Goal: Task Accomplishment & Management: Complete application form

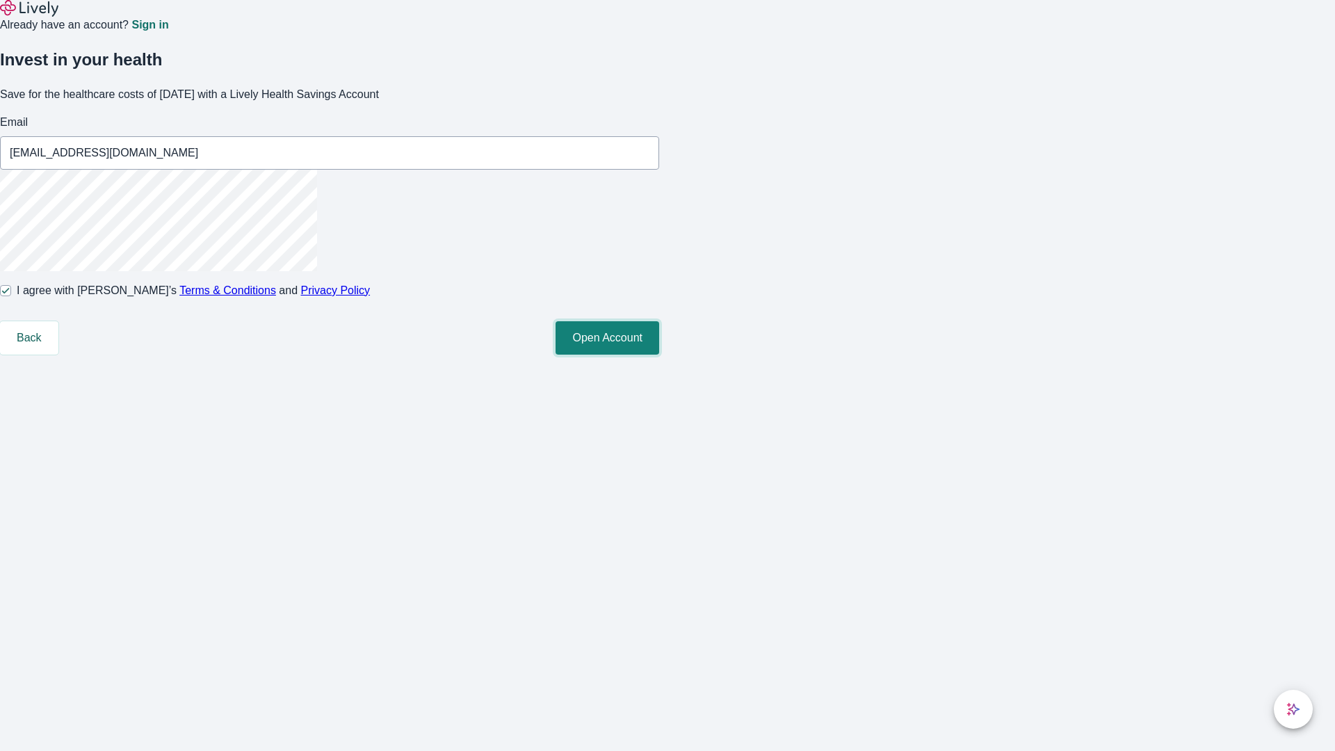
click at [659, 354] on button "Open Account" at bounding box center [607, 337] width 104 height 33
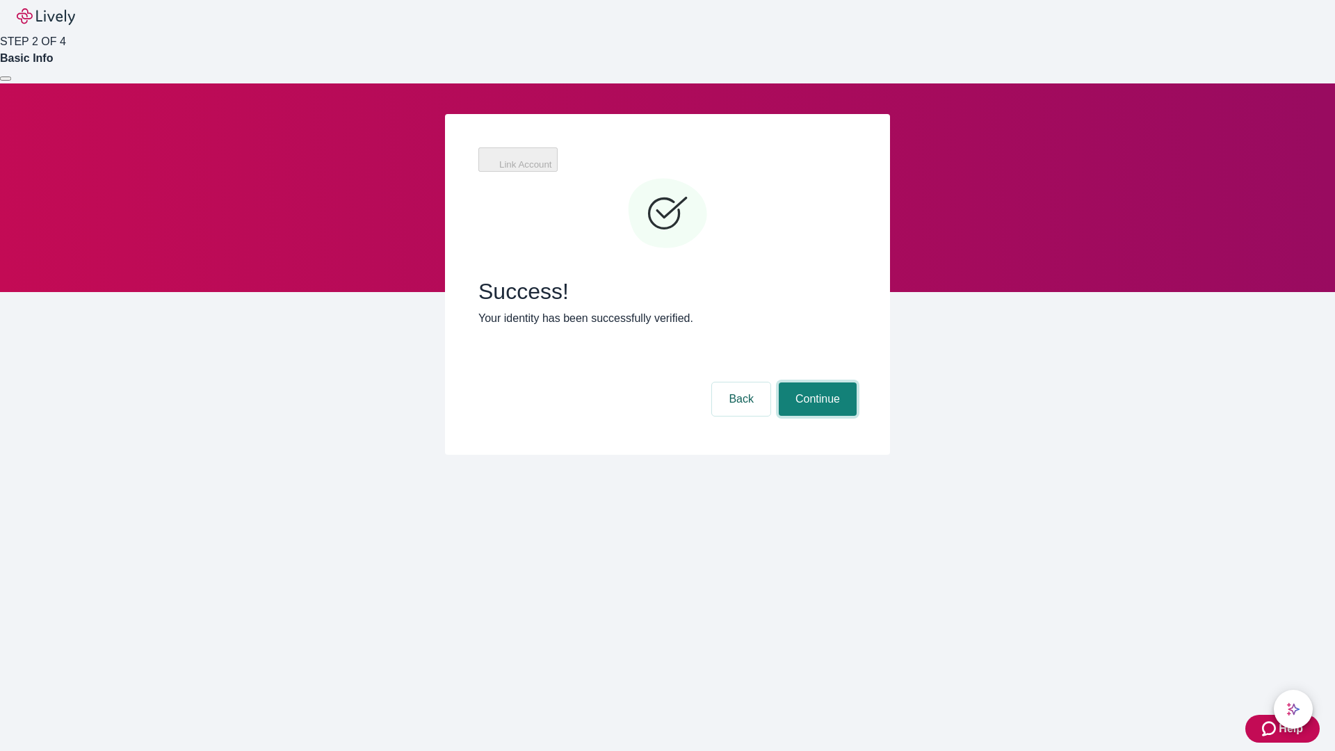
click at [815, 382] on button "Continue" at bounding box center [817, 398] width 78 height 33
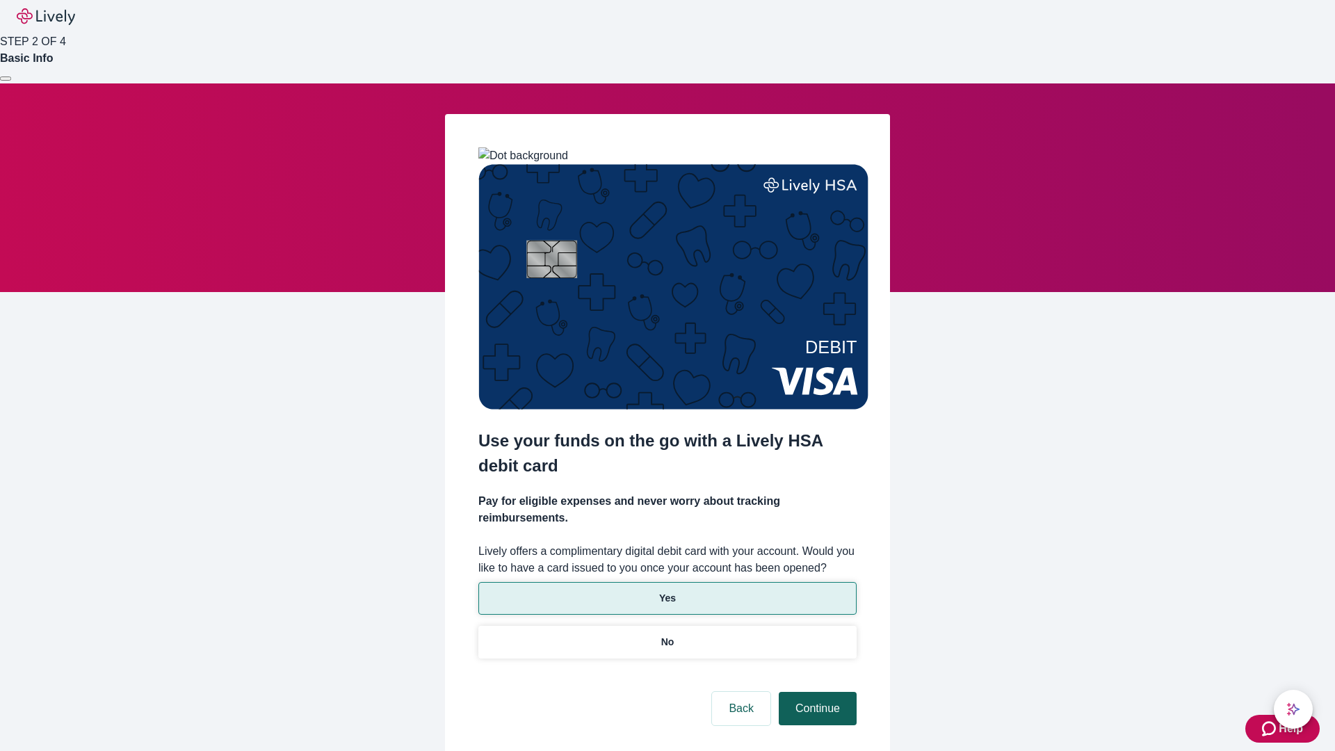
click at [667, 635] on p "No" at bounding box center [667, 642] width 13 height 15
click at [815, 692] on button "Continue" at bounding box center [817, 708] width 78 height 33
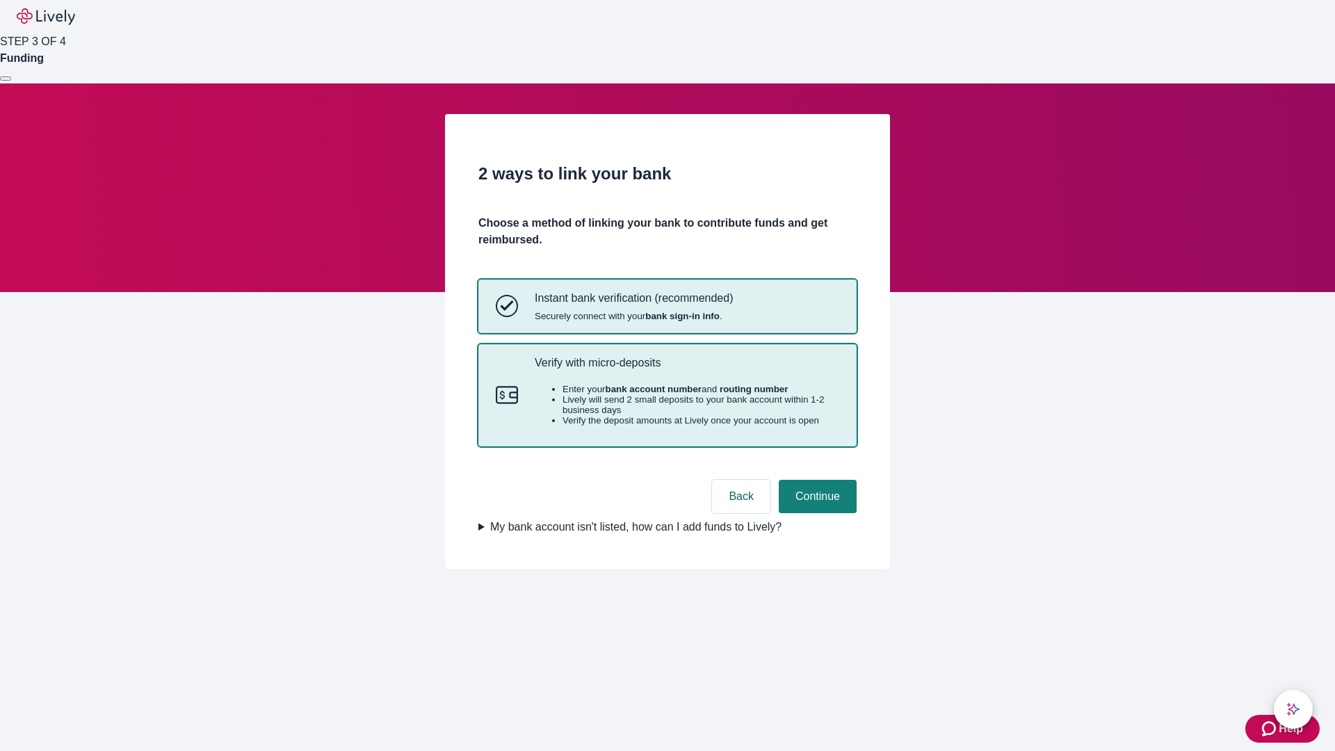
click at [686, 369] on p "Verify with micro-deposits" at bounding box center [687, 362] width 304 height 13
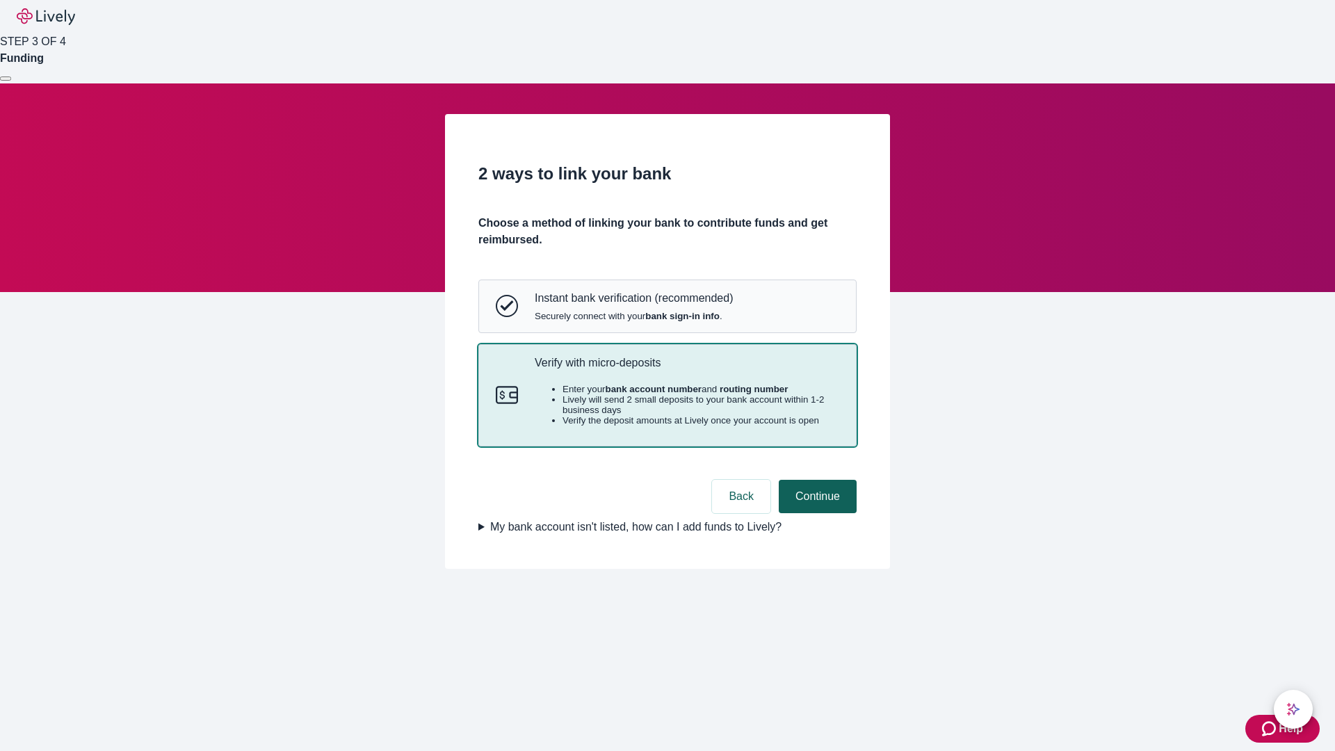
click at [815, 513] on button "Continue" at bounding box center [817, 496] width 78 height 33
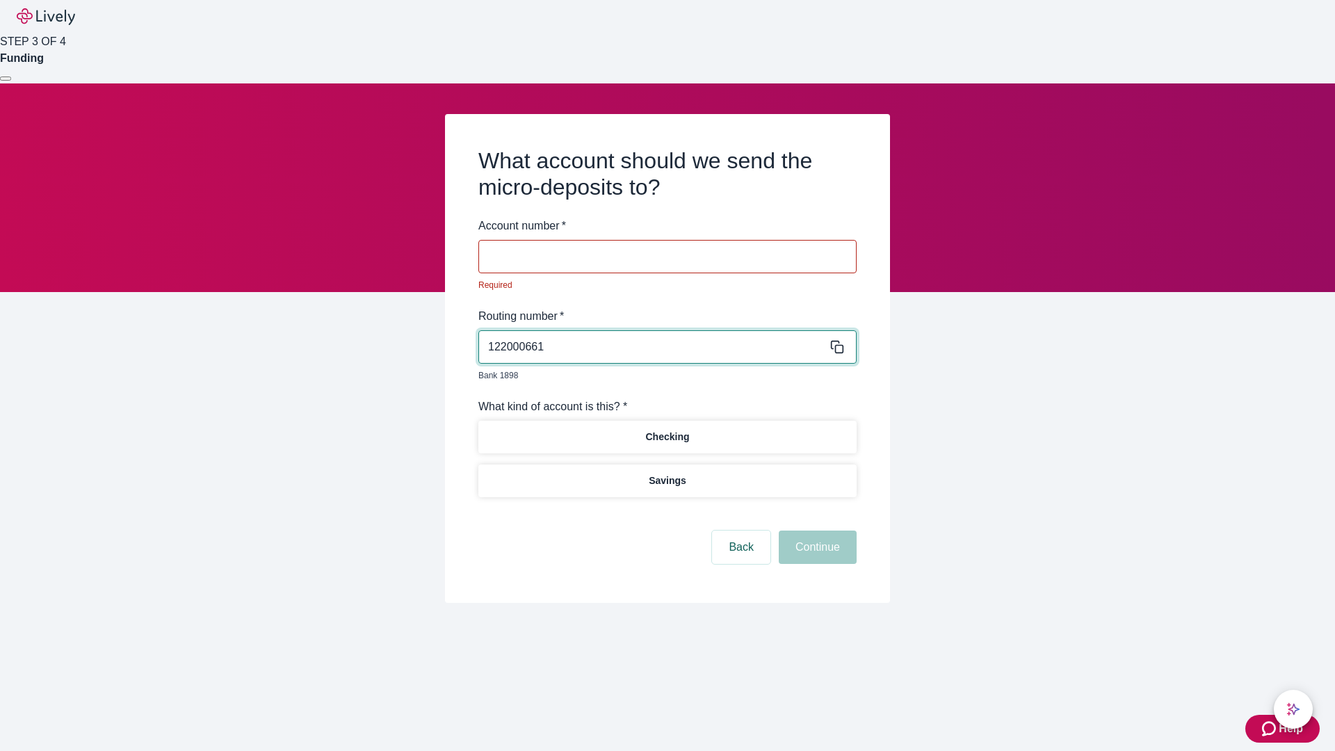
type input "122000661"
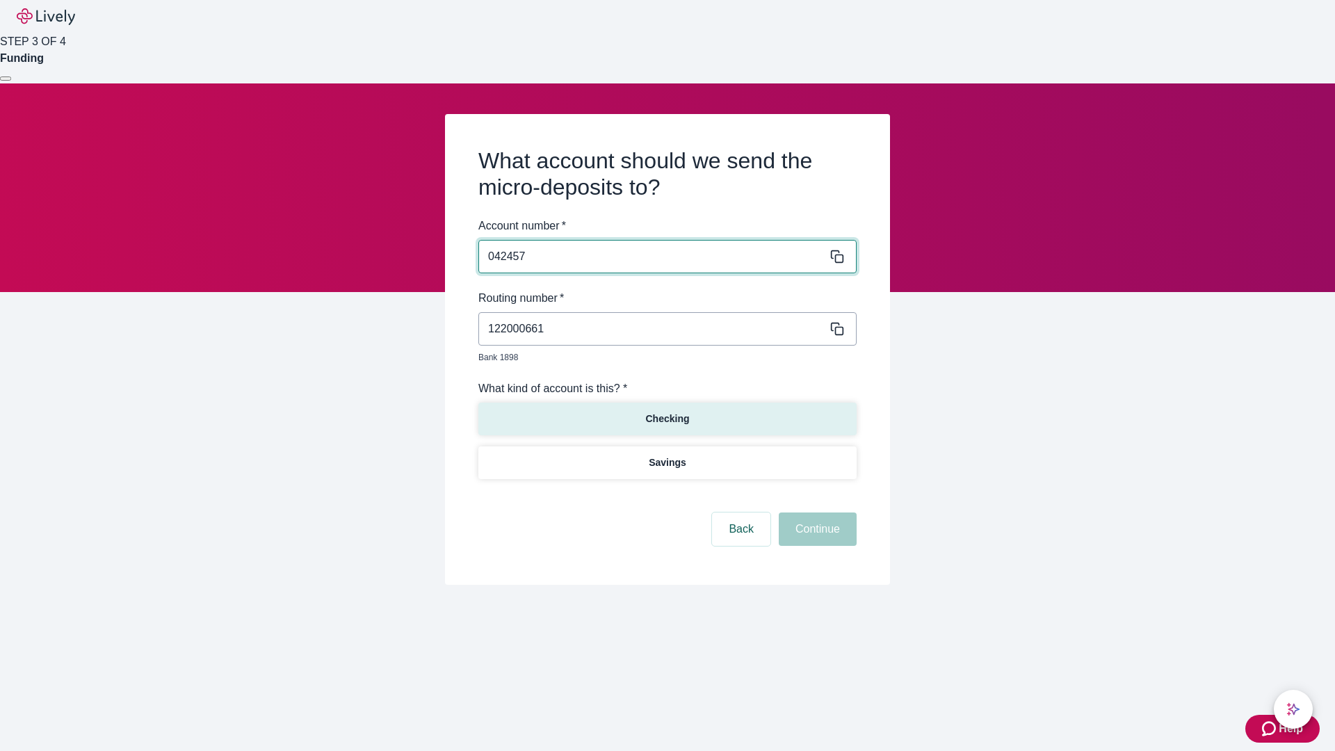
type input "042457"
click at [667, 411] on p "Checking" at bounding box center [667, 418] width 44 height 15
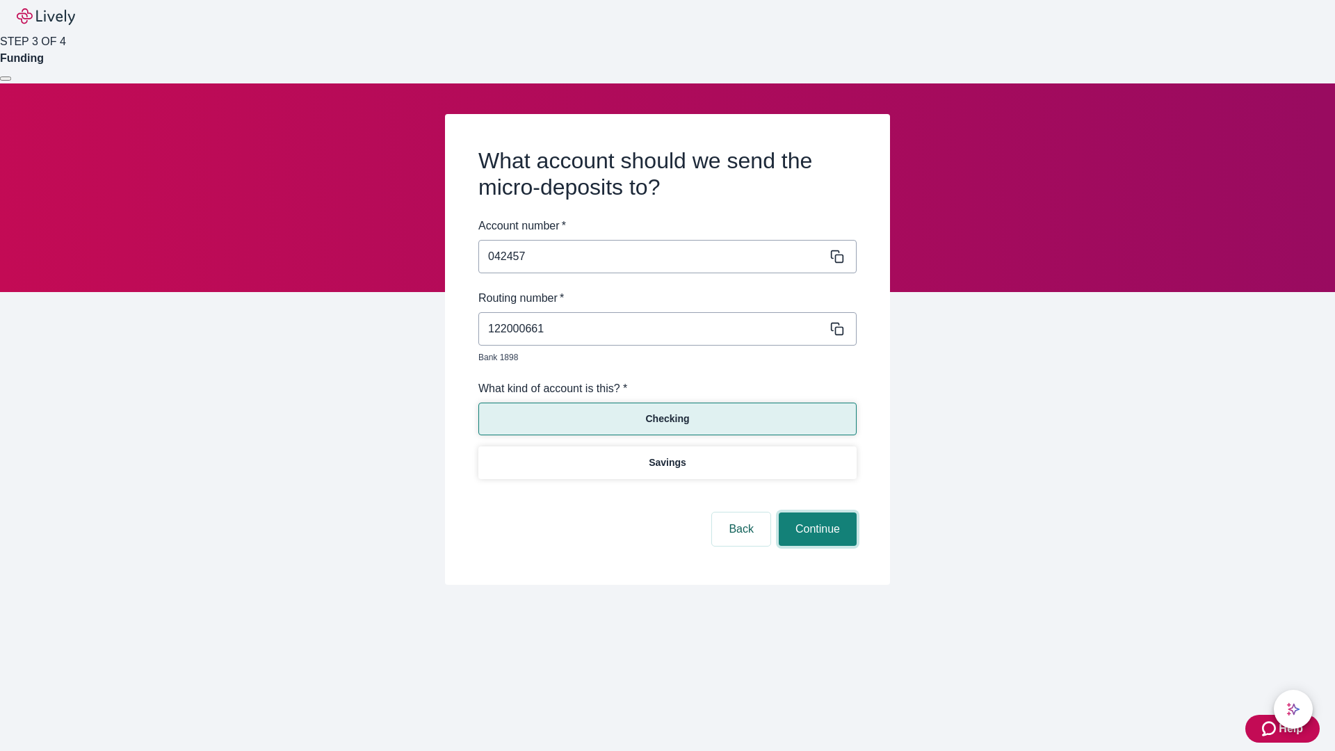
click at [815, 513] on button "Continue" at bounding box center [817, 528] width 78 height 33
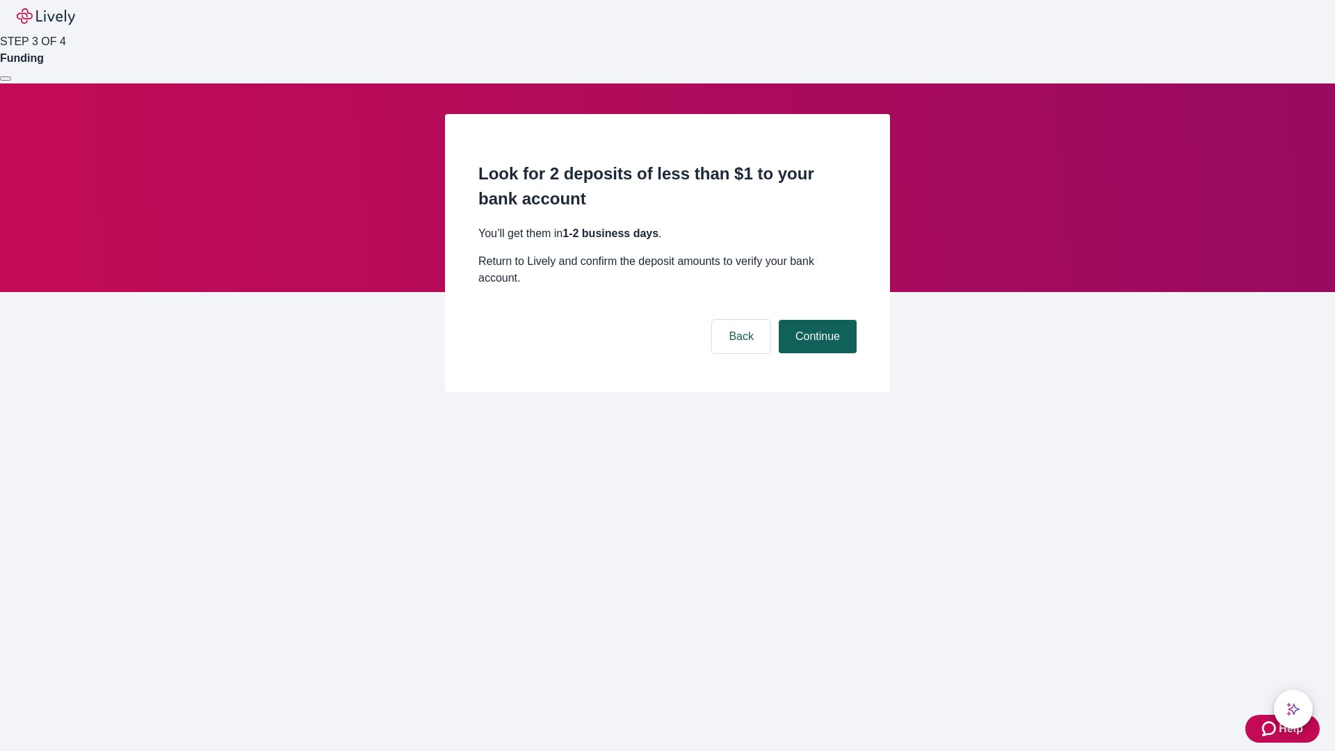
click at [815, 320] on button "Continue" at bounding box center [817, 336] width 78 height 33
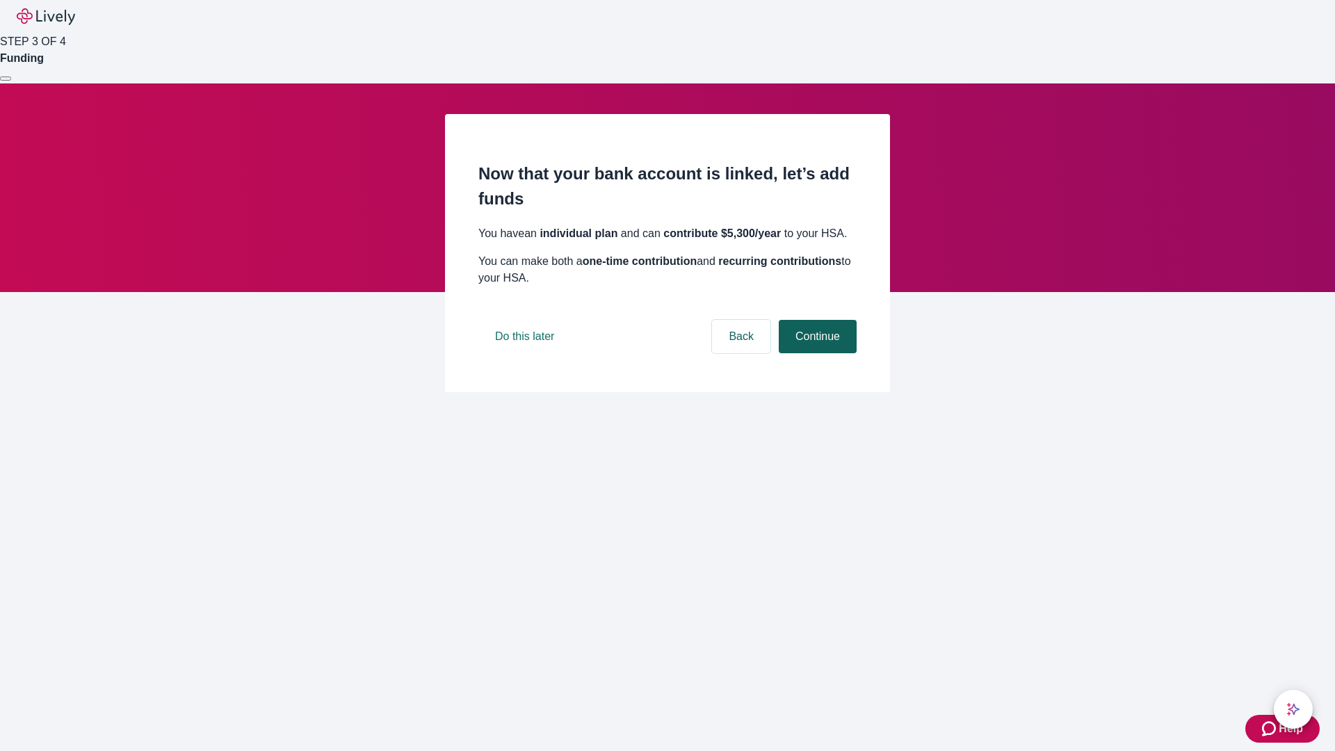
click at [815, 353] on button "Continue" at bounding box center [817, 336] width 78 height 33
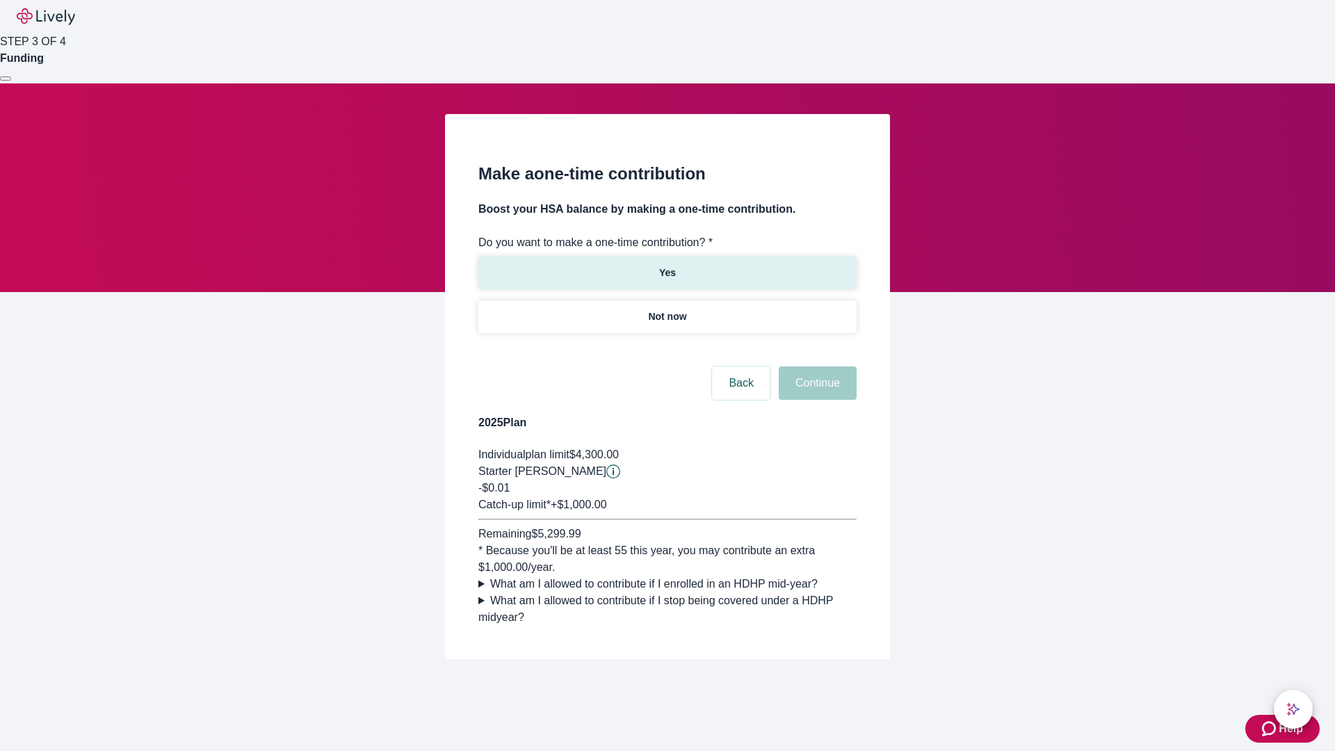
click at [667, 266] on p "Yes" at bounding box center [667, 273] width 17 height 15
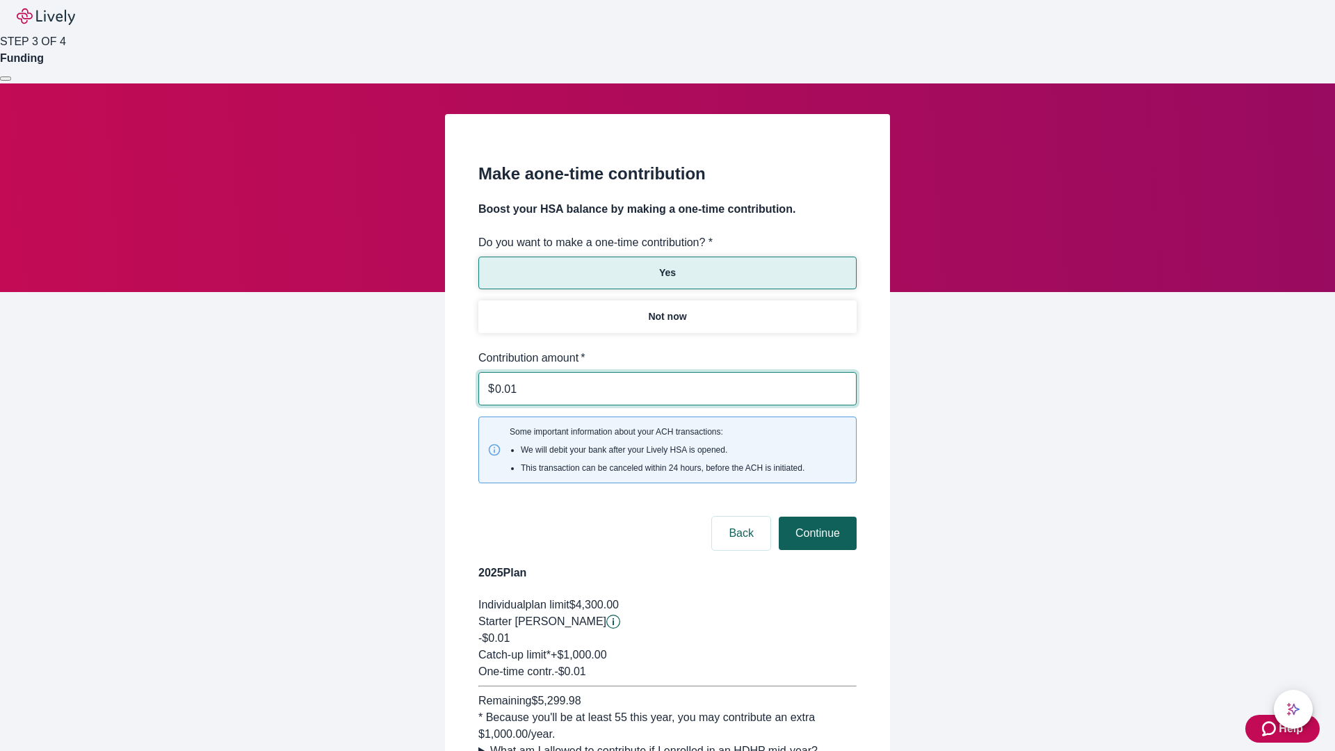
type input "0.01"
click at [815, 516] on button "Continue" at bounding box center [817, 532] width 78 height 33
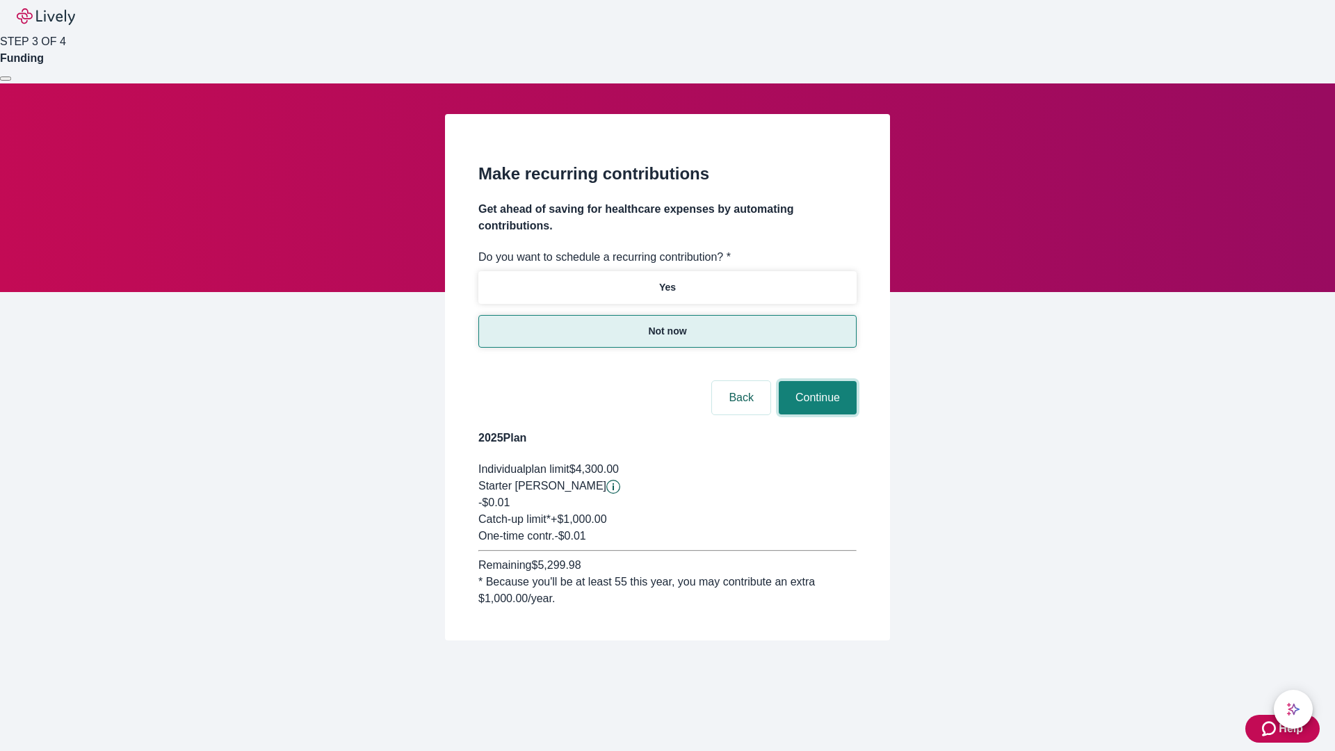
click at [815, 381] on button "Continue" at bounding box center [817, 397] width 78 height 33
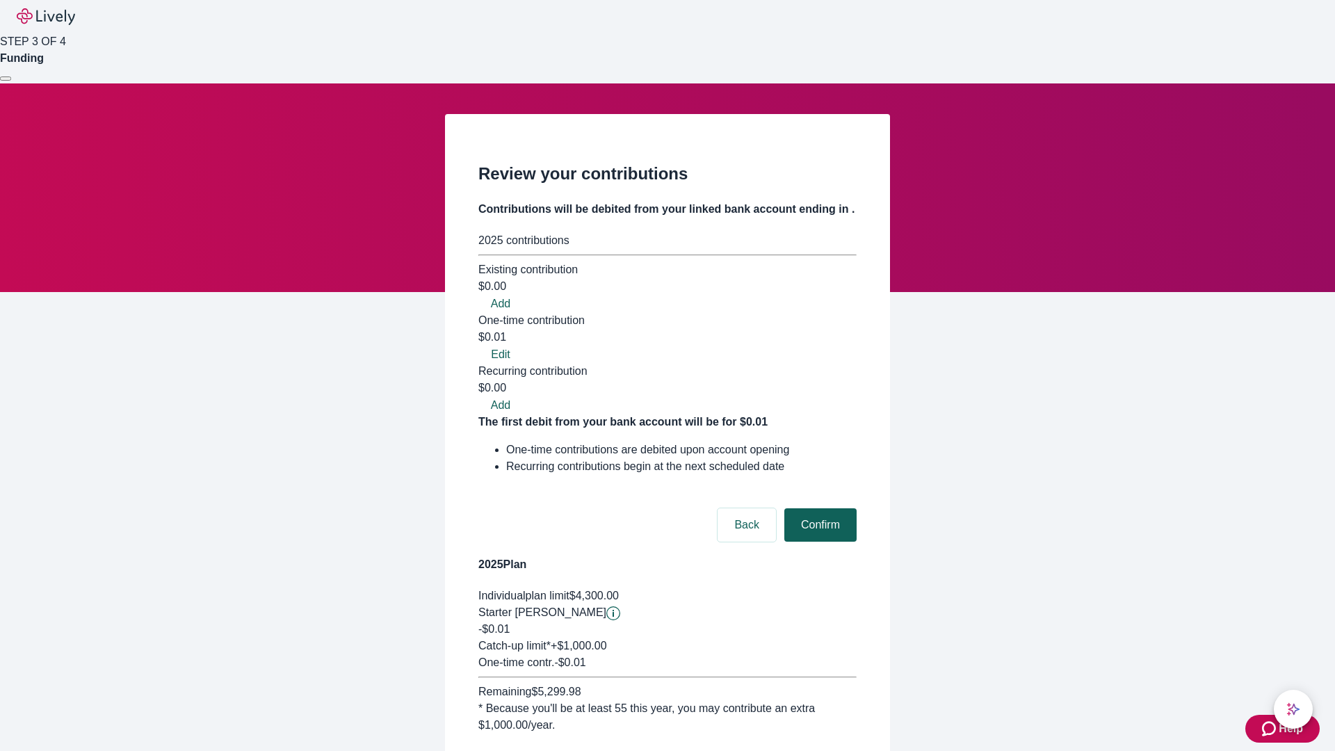
click at [818, 508] on button "Confirm" at bounding box center [820, 524] width 72 height 33
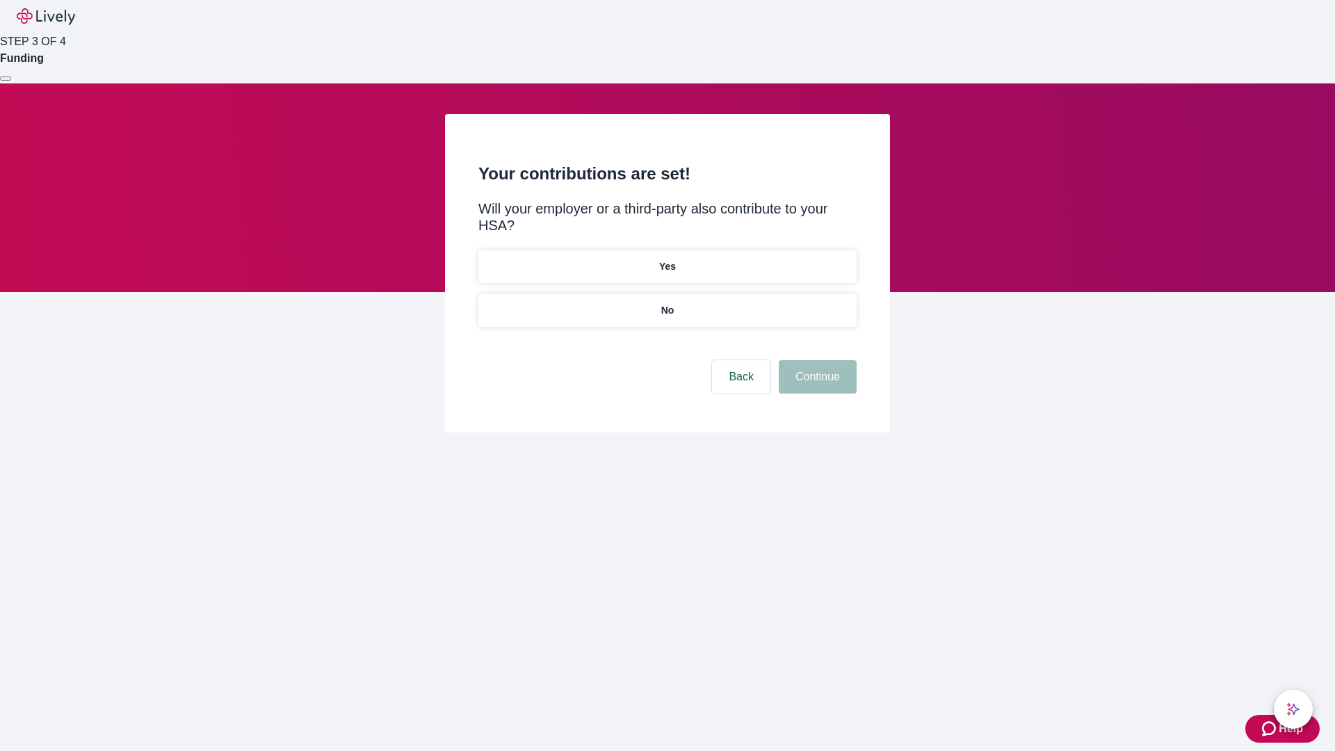
click at [667, 303] on p "No" at bounding box center [667, 310] width 13 height 15
click at [815, 360] on button "Continue" at bounding box center [817, 376] width 78 height 33
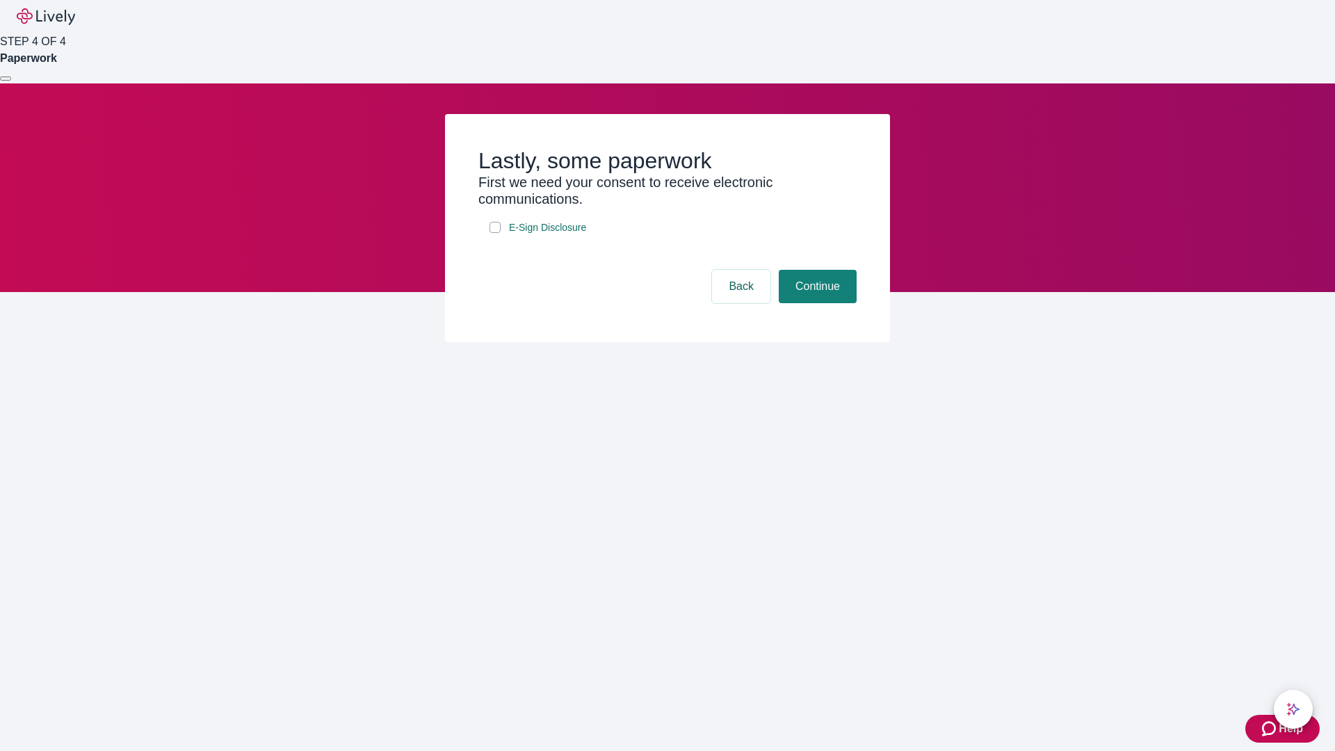
click at [495, 233] on input "E-Sign Disclosure" at bounding box center [494, 227] width 11 height 11
checkbox input "true"
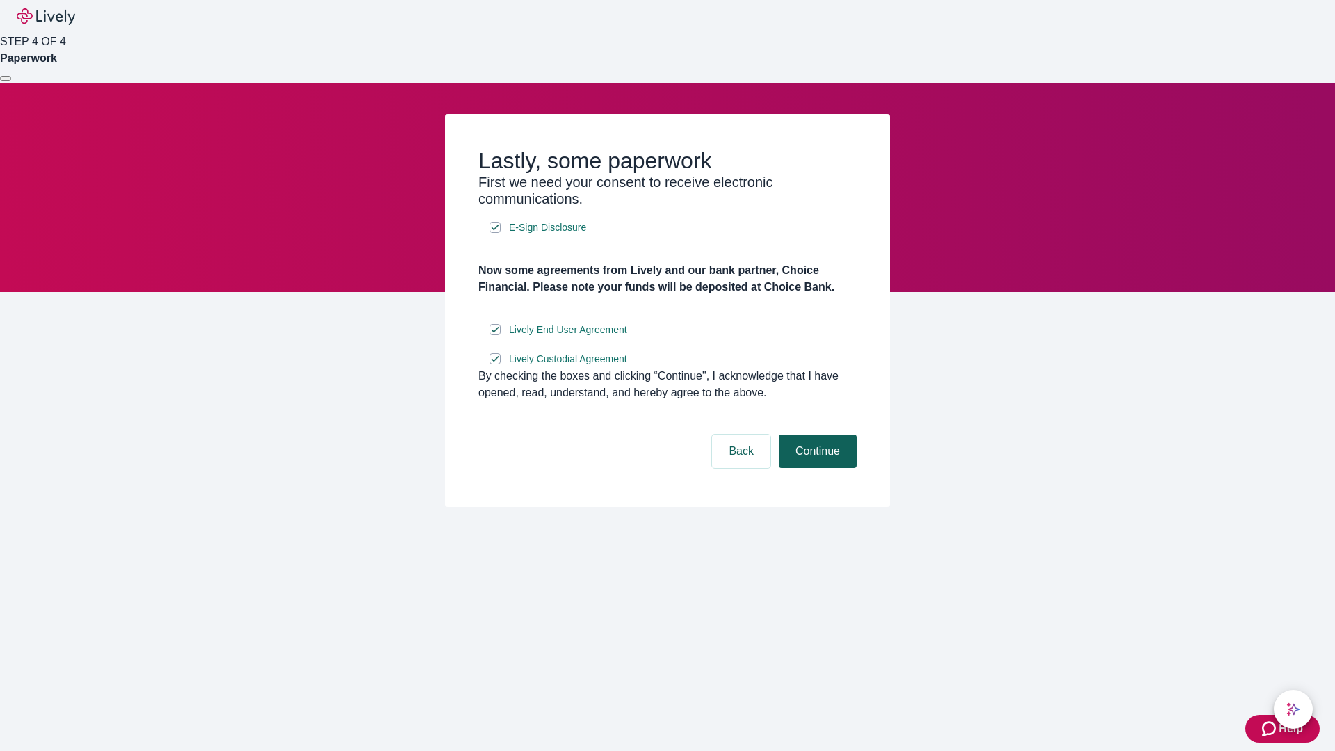
click at [815, 468] on button "Continue" at bounding box center [817, 450] width 78 height 33
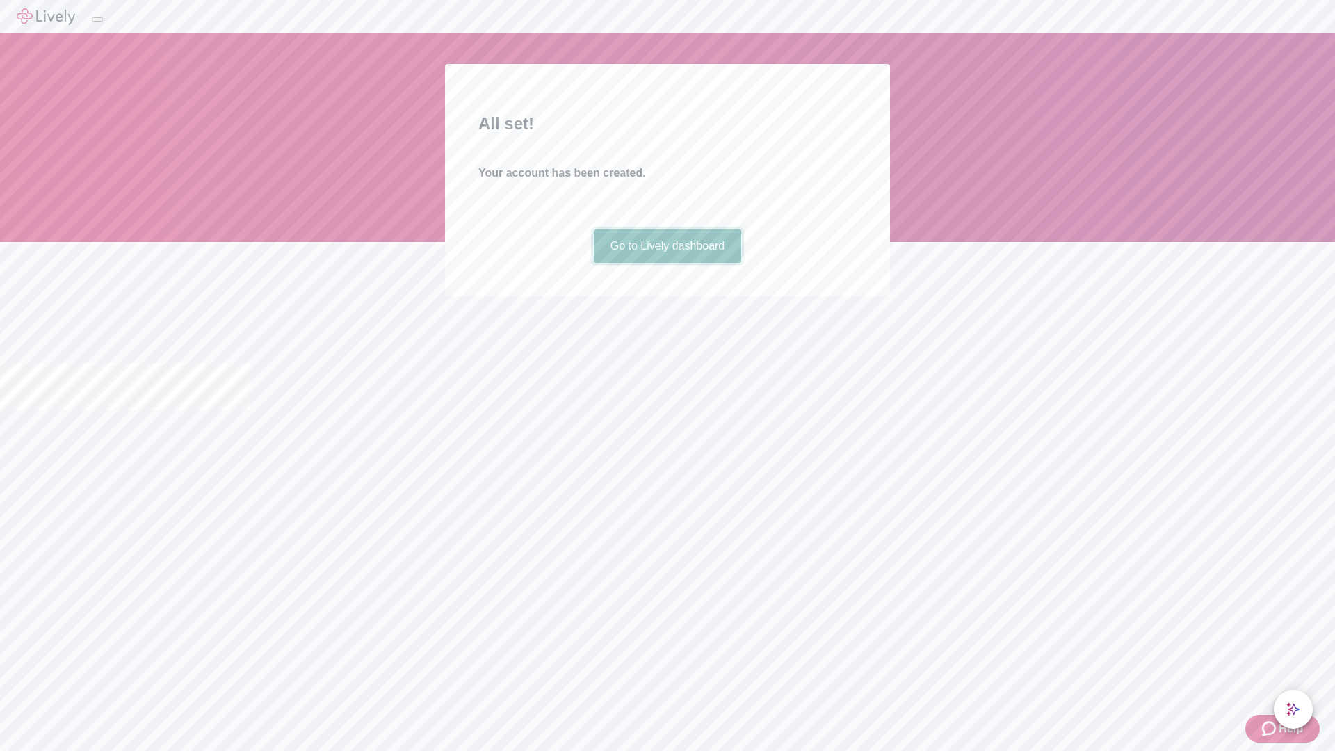
click at [667, 263] on link "Go to Lively dashboard" at bounding box center [668, 245] width 148 height 33
